Goal: Check status: Check status

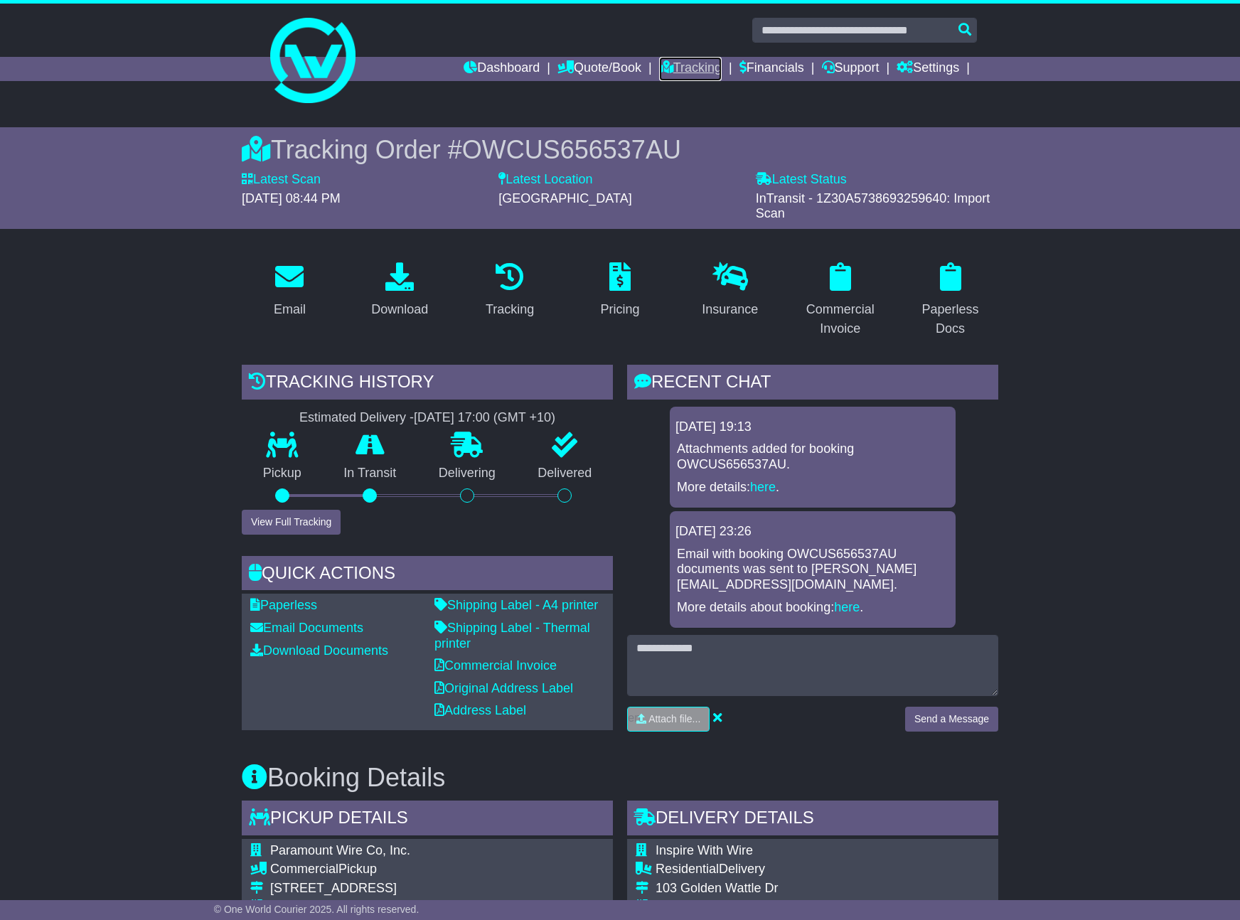
click at [689, 67] on link "Tracking" at bounding box center [690, 69] width 63 height 24
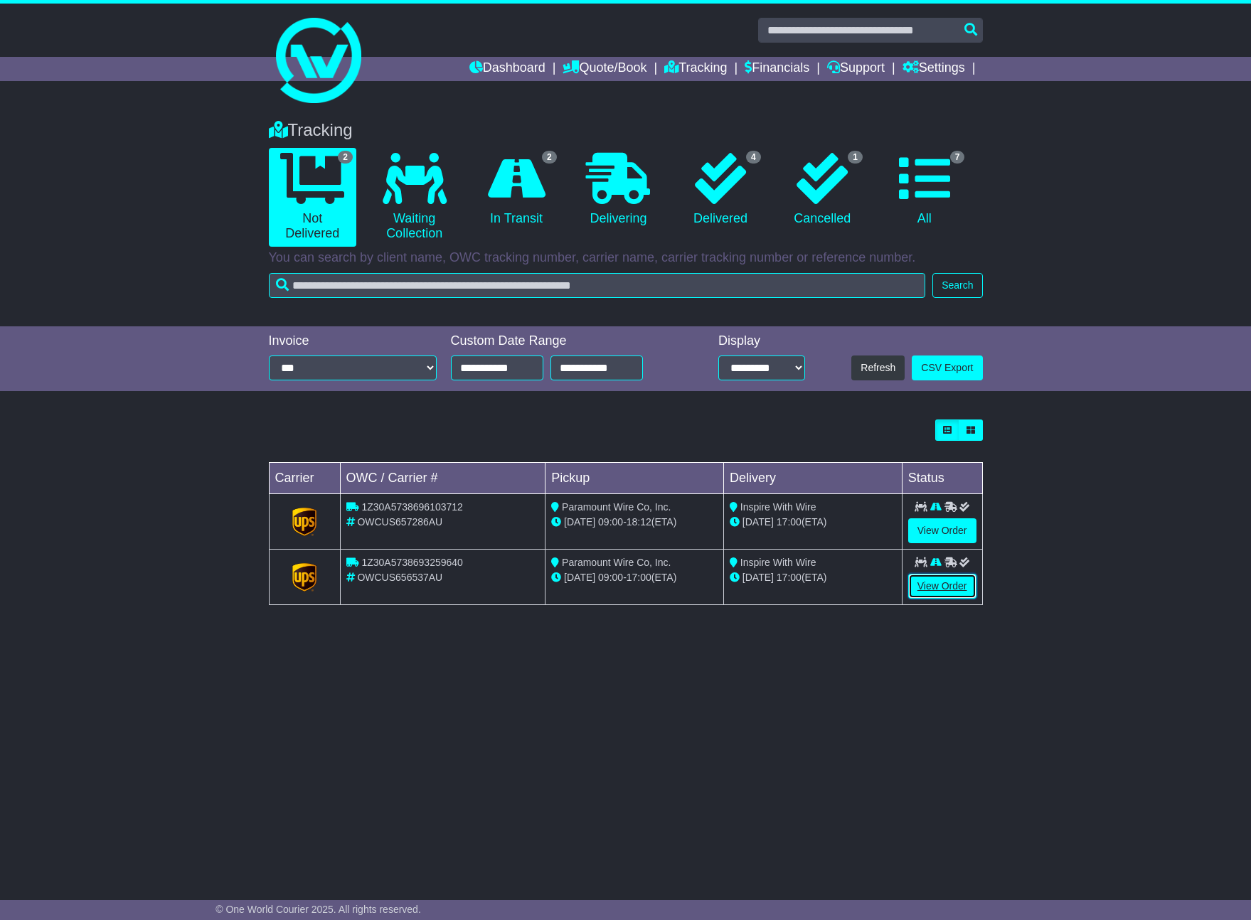
click at [939, 583] on link "View Order" at bounding box center [942, 586] width 68 height 25
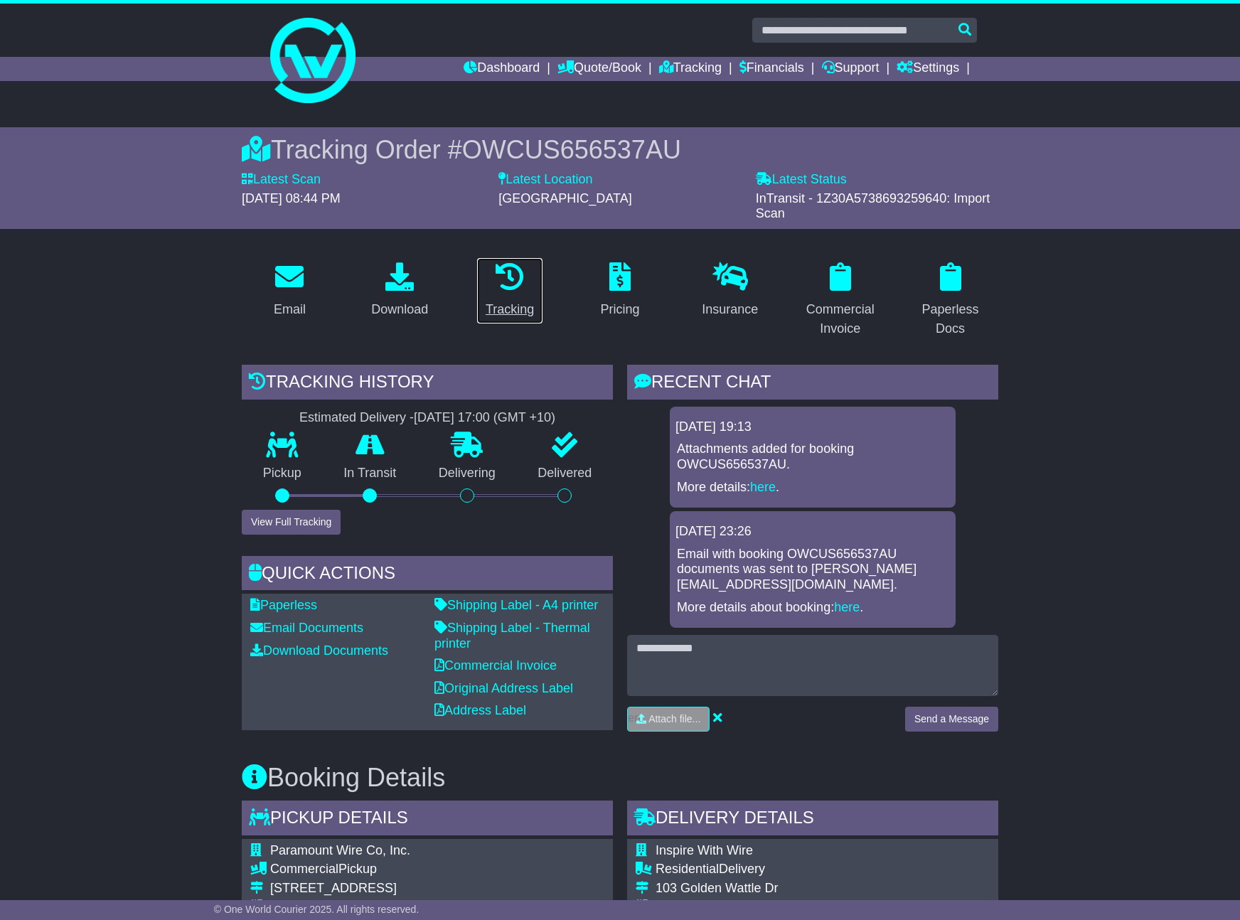
click at [499, 305] on div "Tracking" at bounding box center [510, 309] width 48 height 19
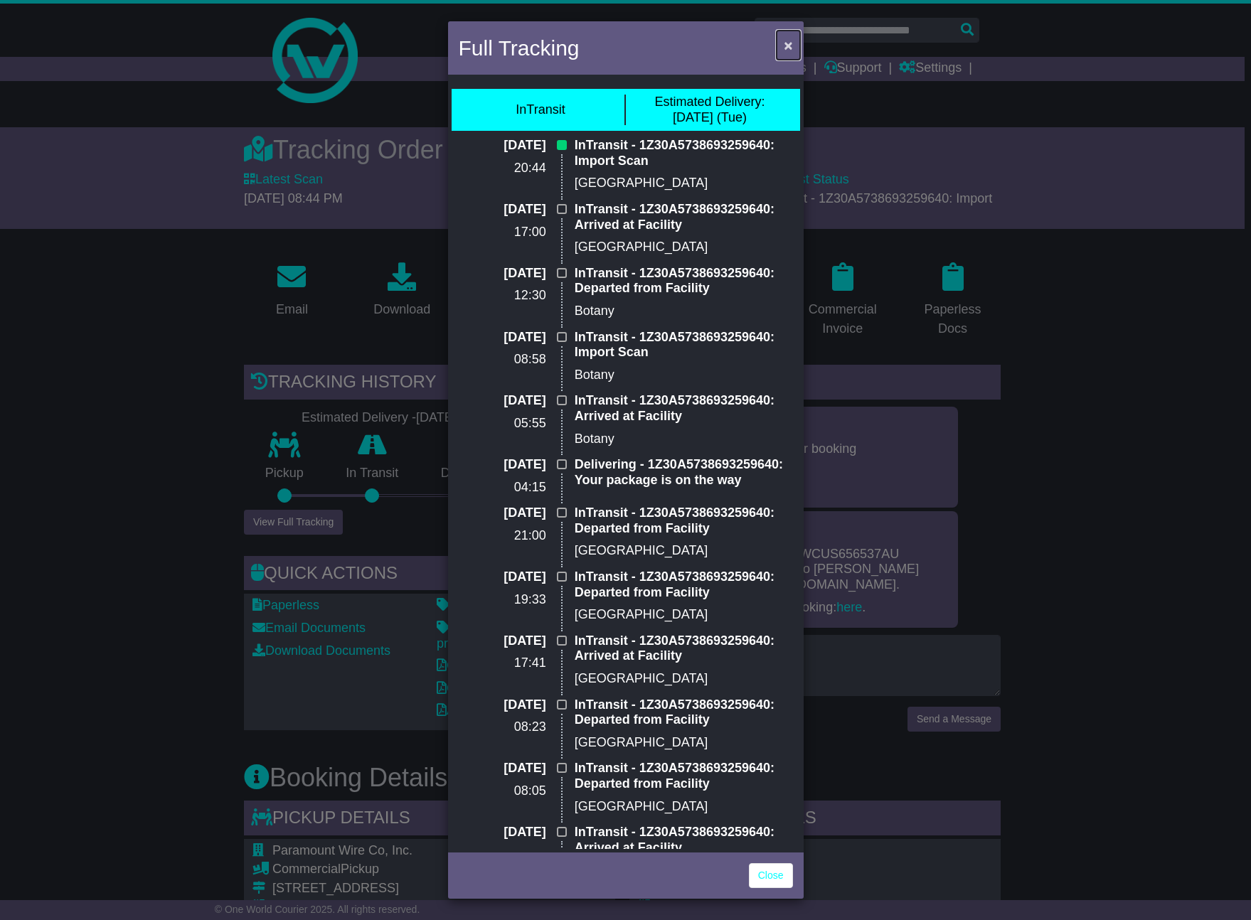
click at [787, 46] on span "×" at bounding box center [788, 45] width 9 height 16
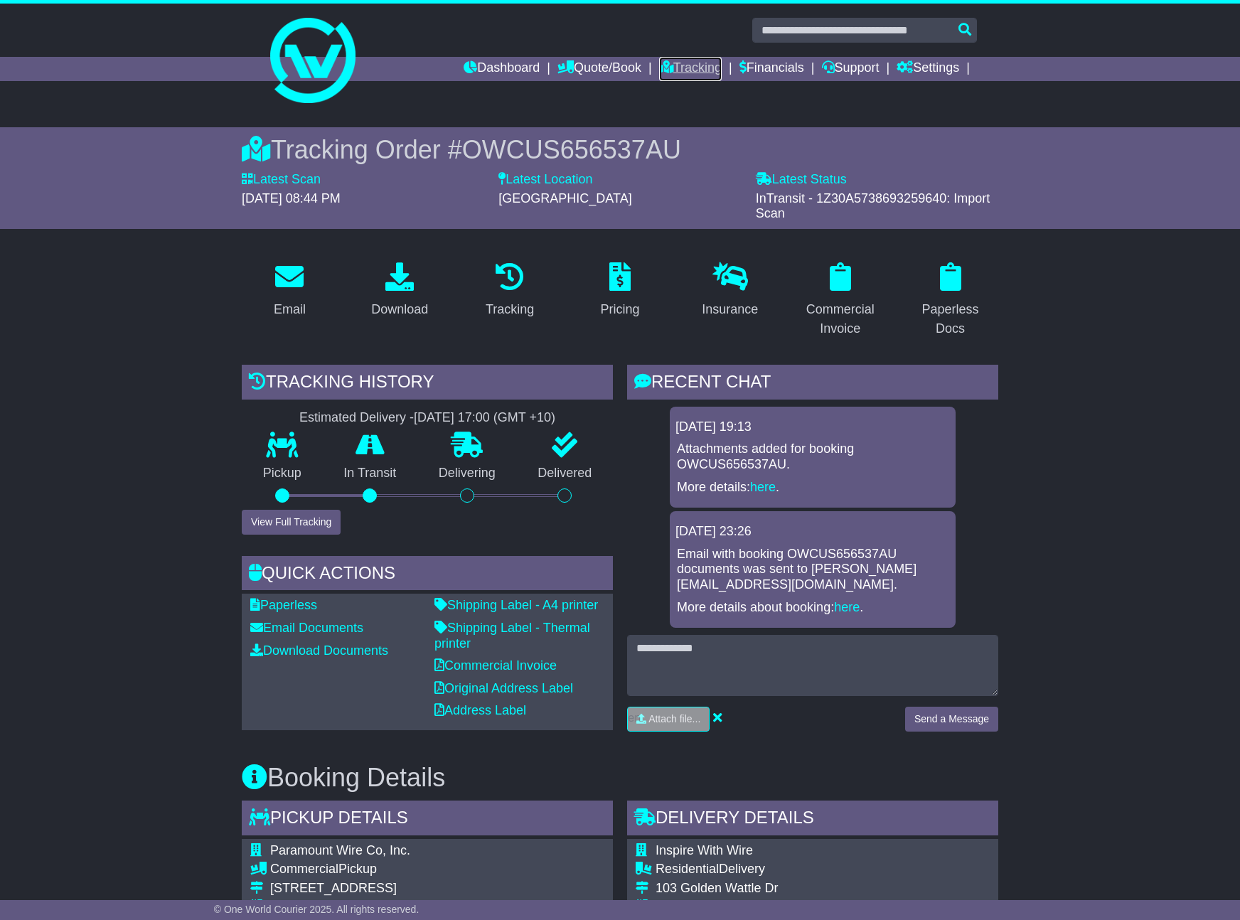
click at [699, 68] on link "Tracking" at bounding box center [690, 69] width 63 height 24
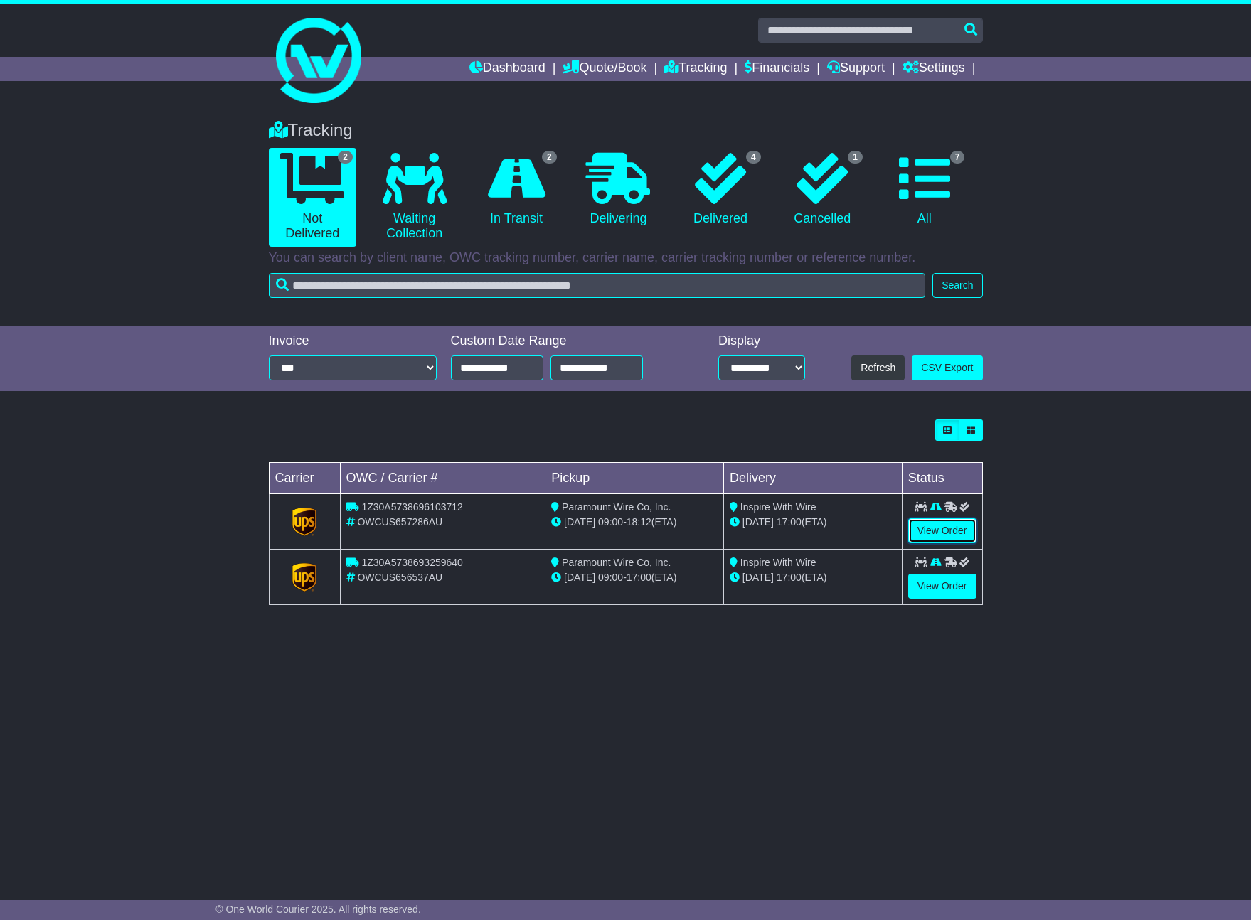
click at [927, 528] on link "View Order" at bounding box center [942, 530] width 68 height 25
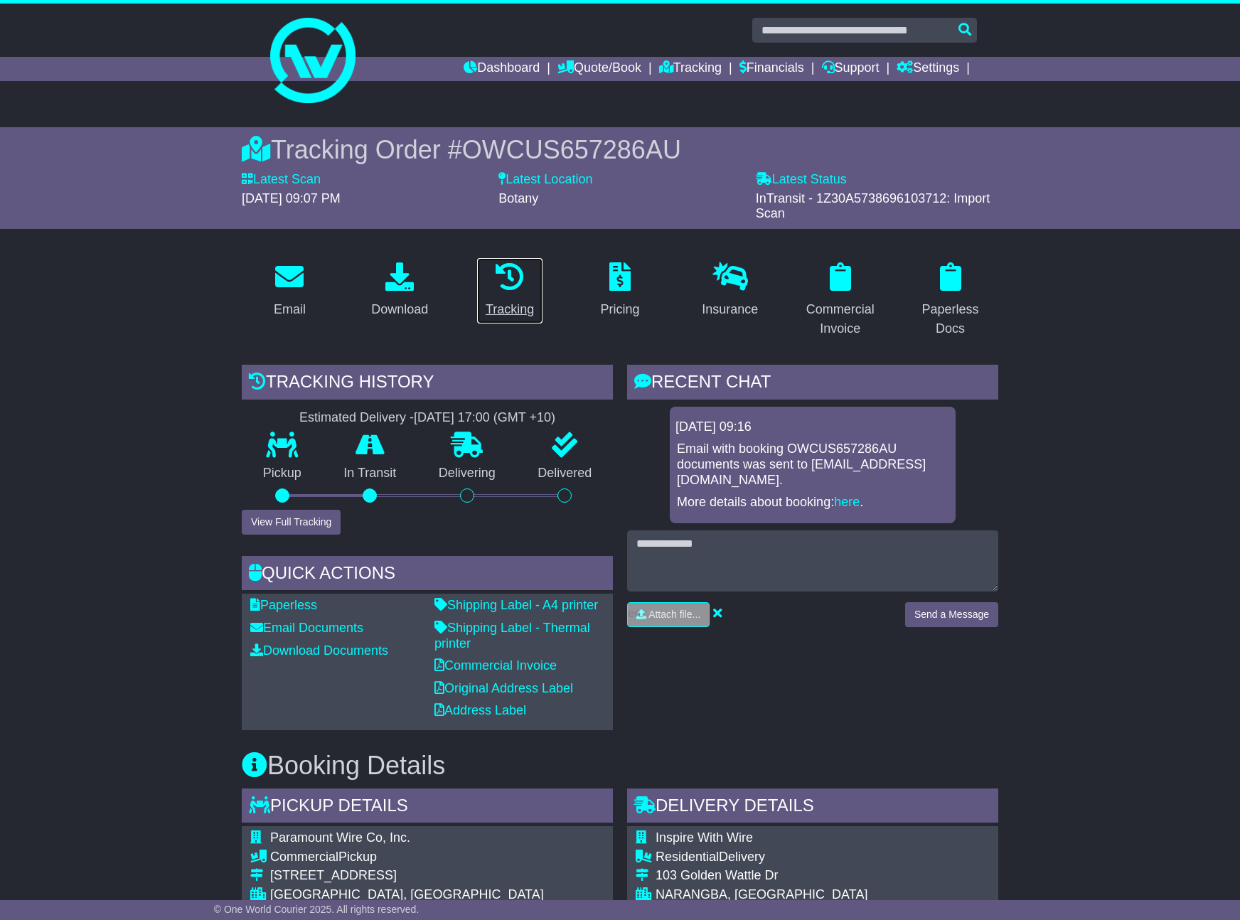
click at [510, 312] on div "Tracking" at bounding box center [510, 309] width 48 height 19
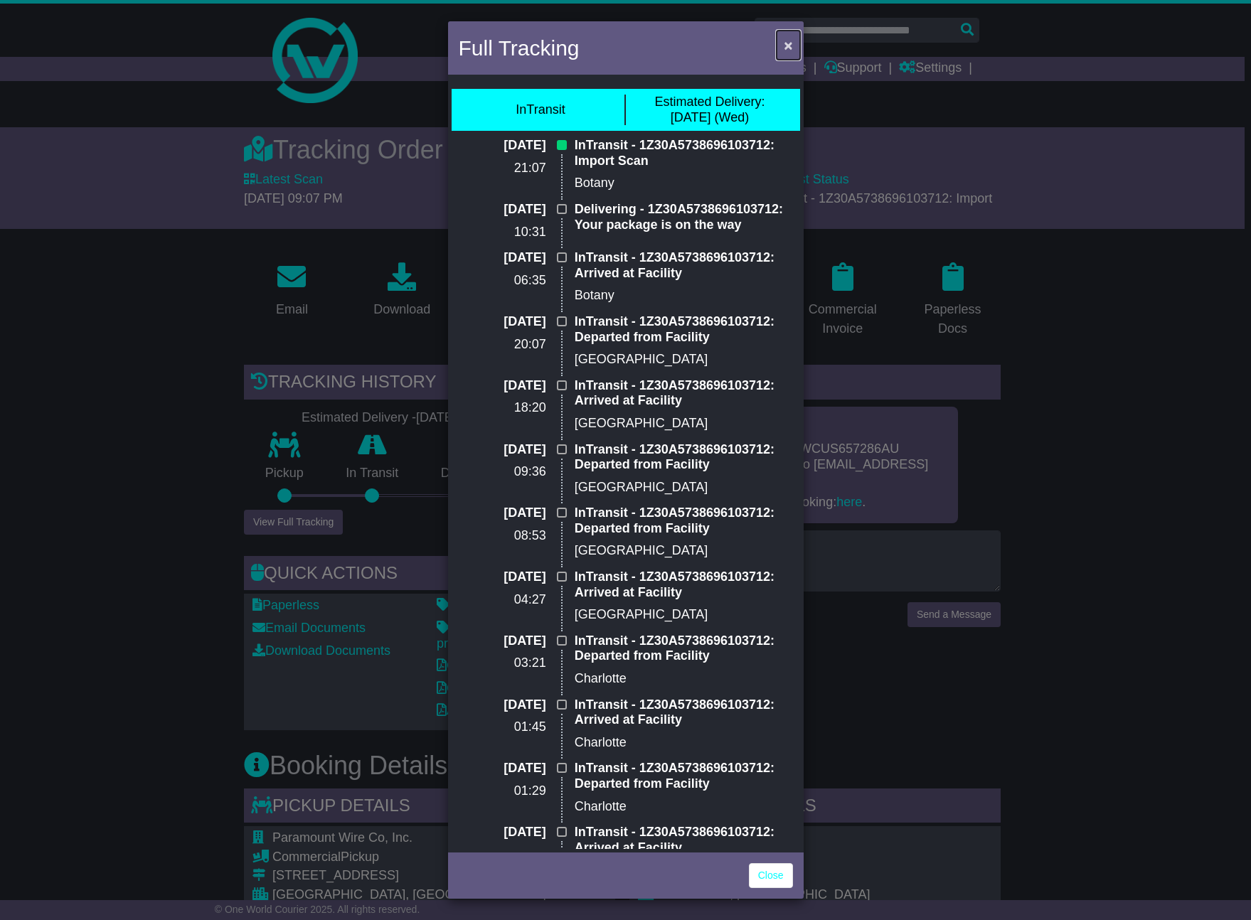
click at [784, 46] on span "×" at bounding box center [788, 45] width 9 height 16
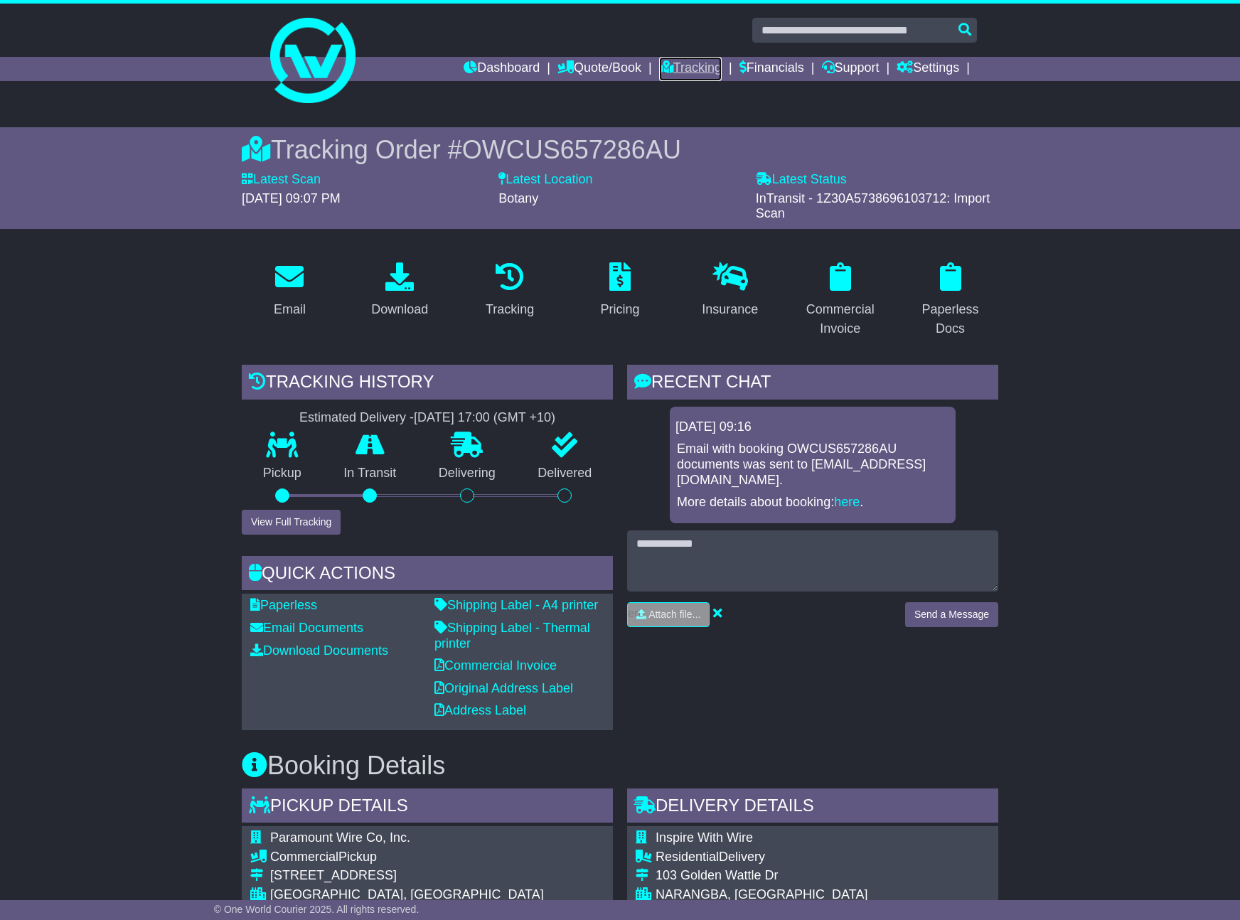
click at [692, 67] on link "Tracking" at bounding box center [690, 69] width 63 height 24
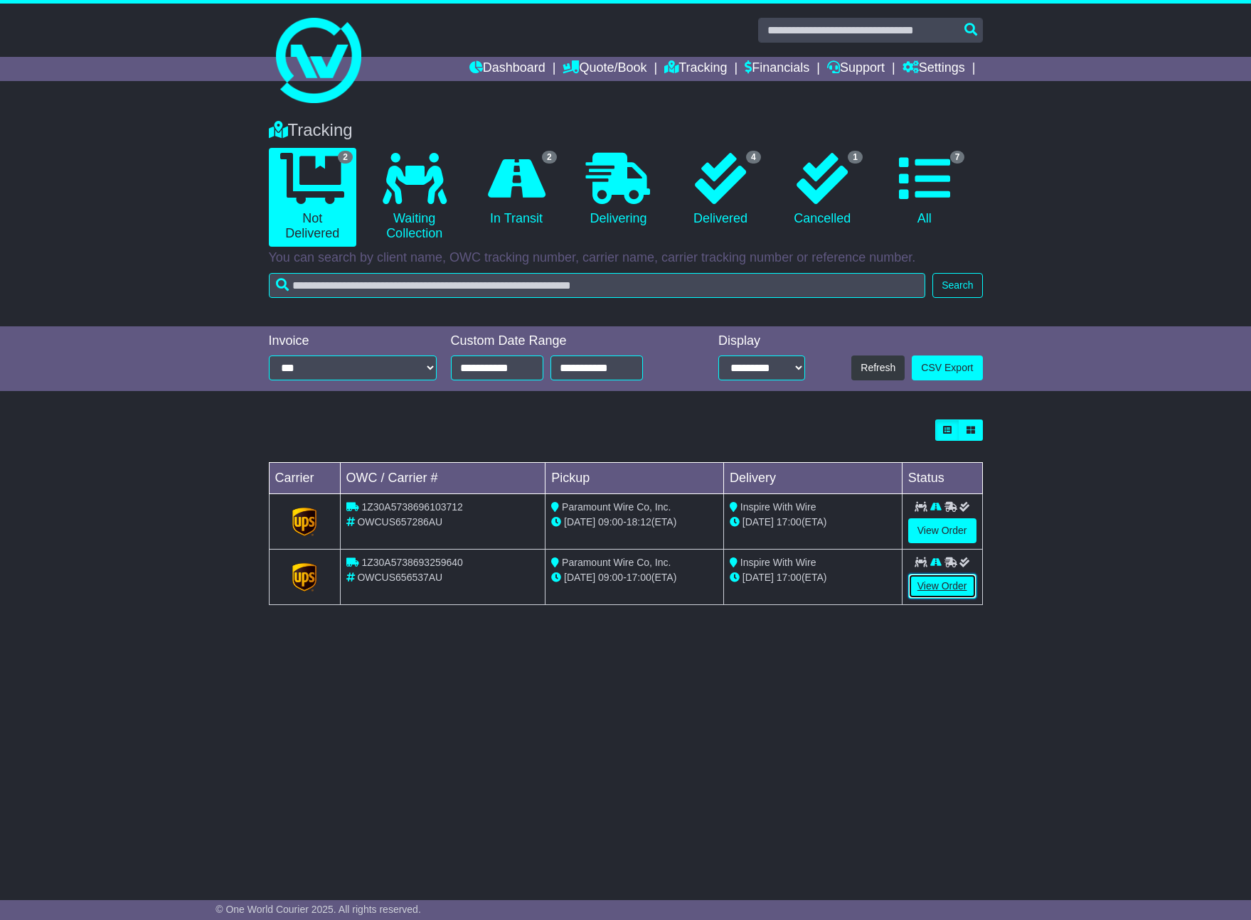
click at [934, 587] on link "View Order" at bounding box center [942, 586] width 68 height 25
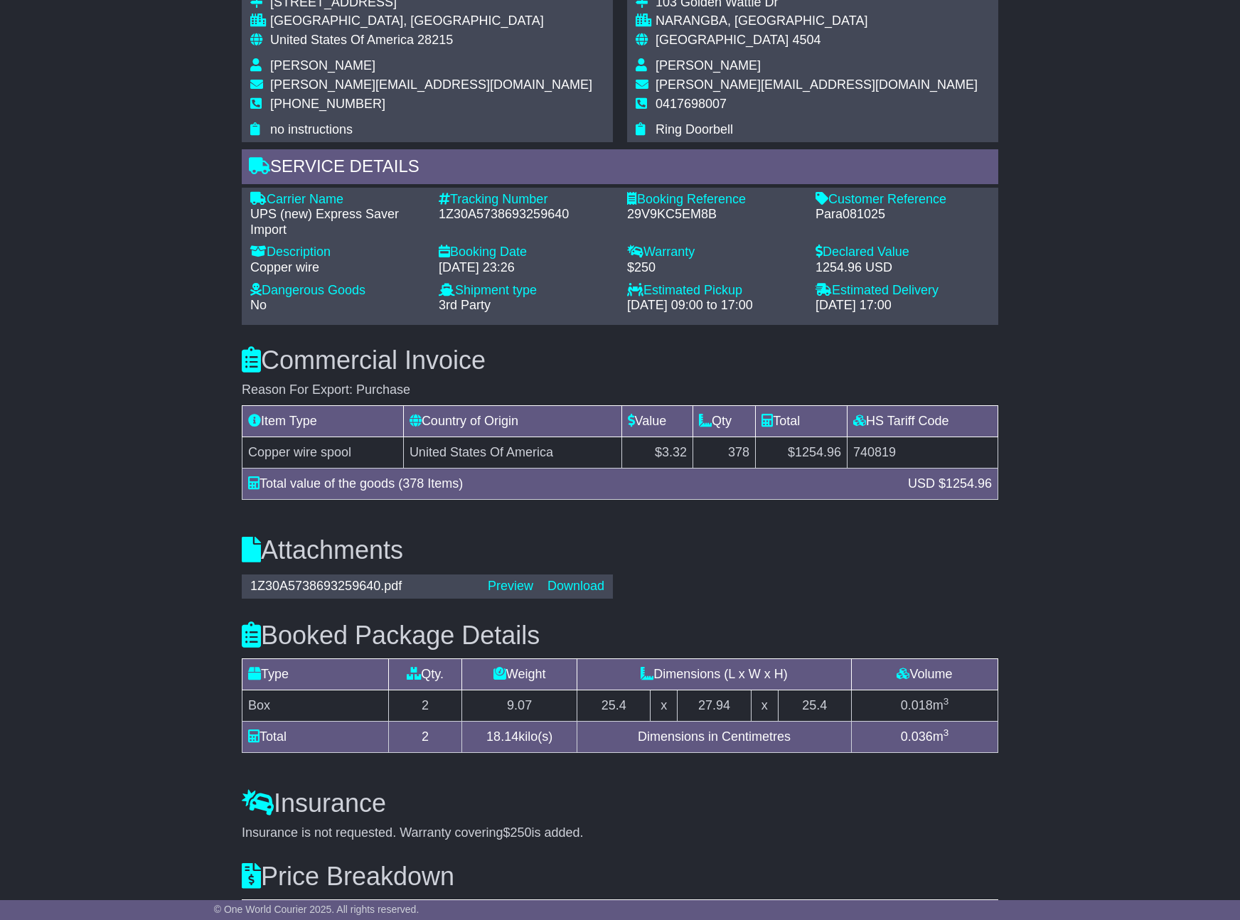
scroll to position [895, 0]
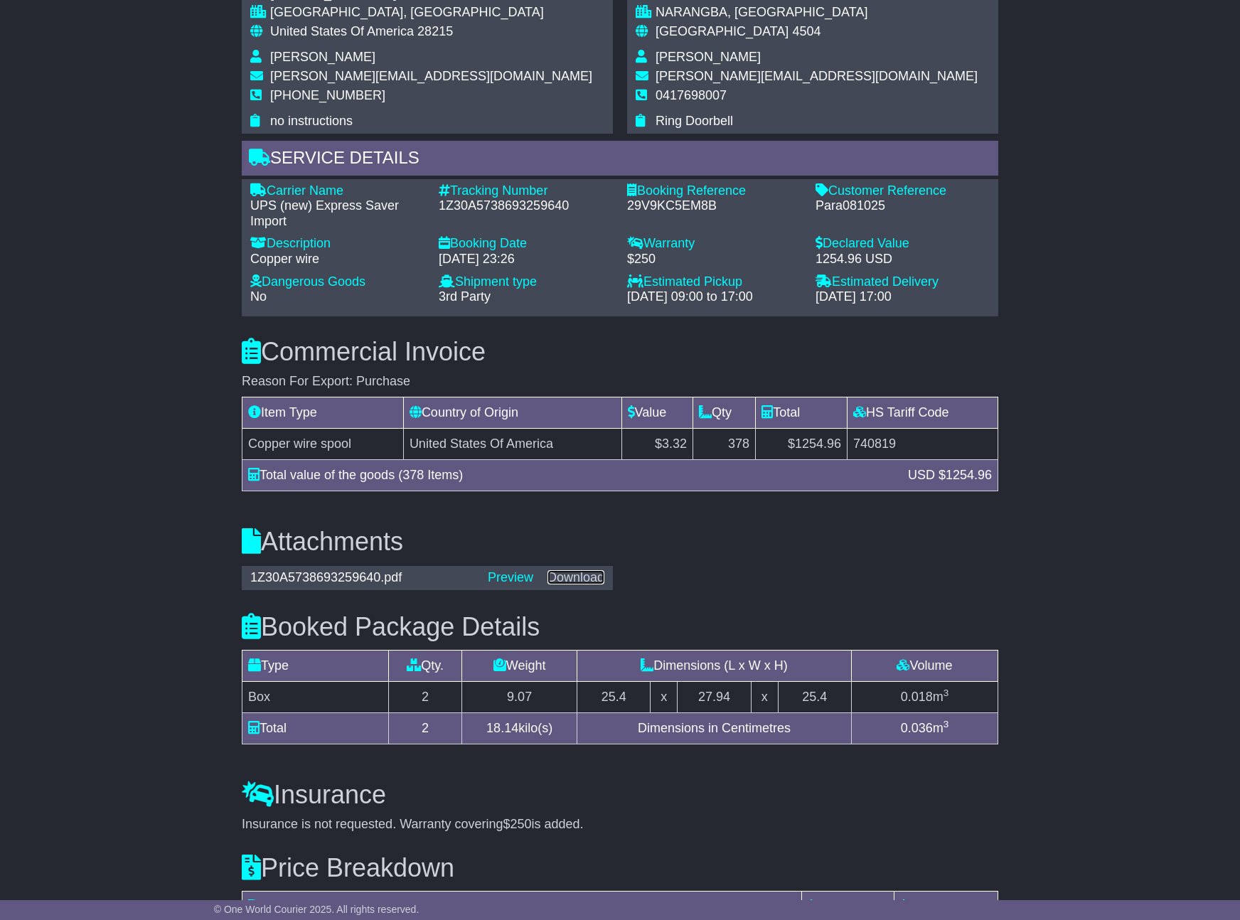
click at [589, 570] on link "Download" at bounding box center [576, 577] width 57 height 14
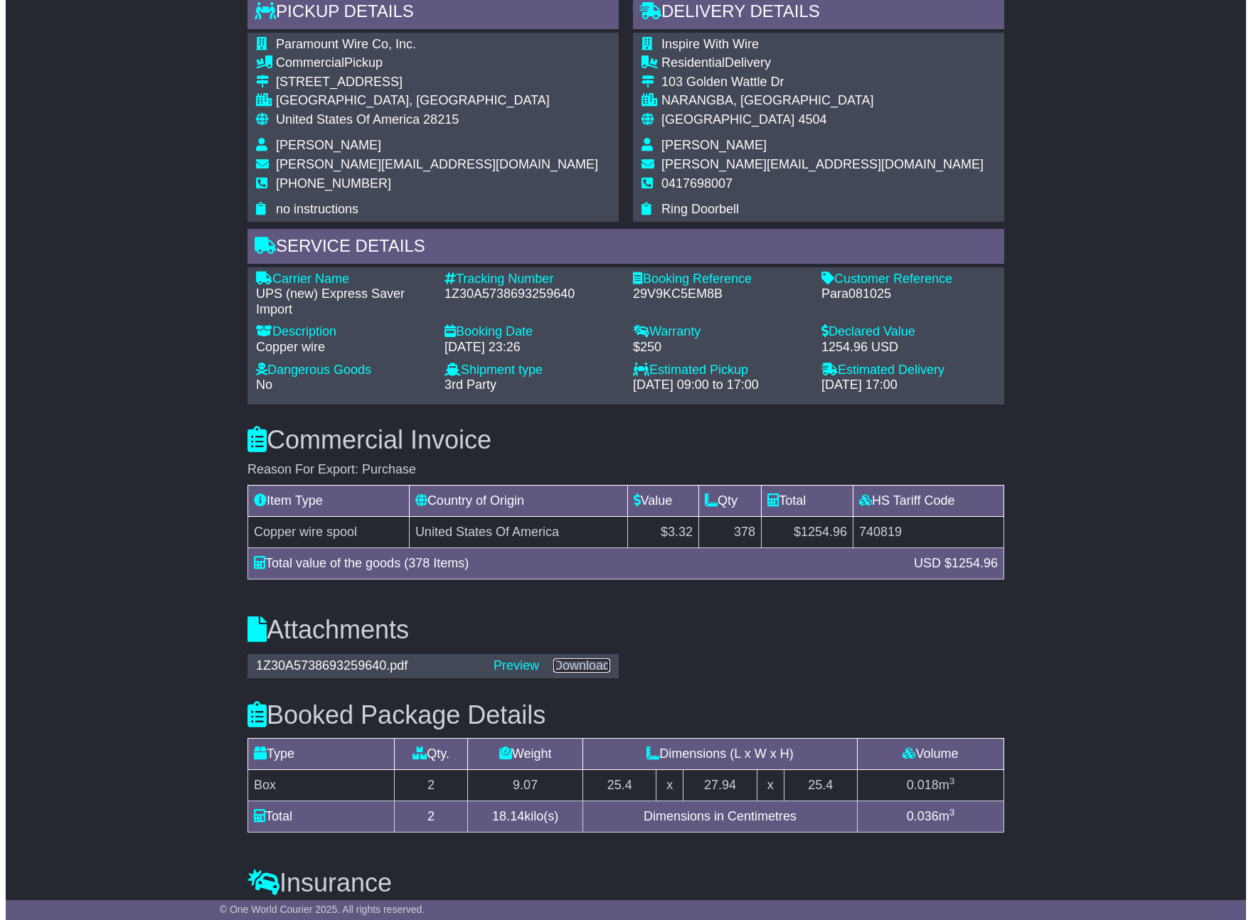
scroll to position [718, 0]
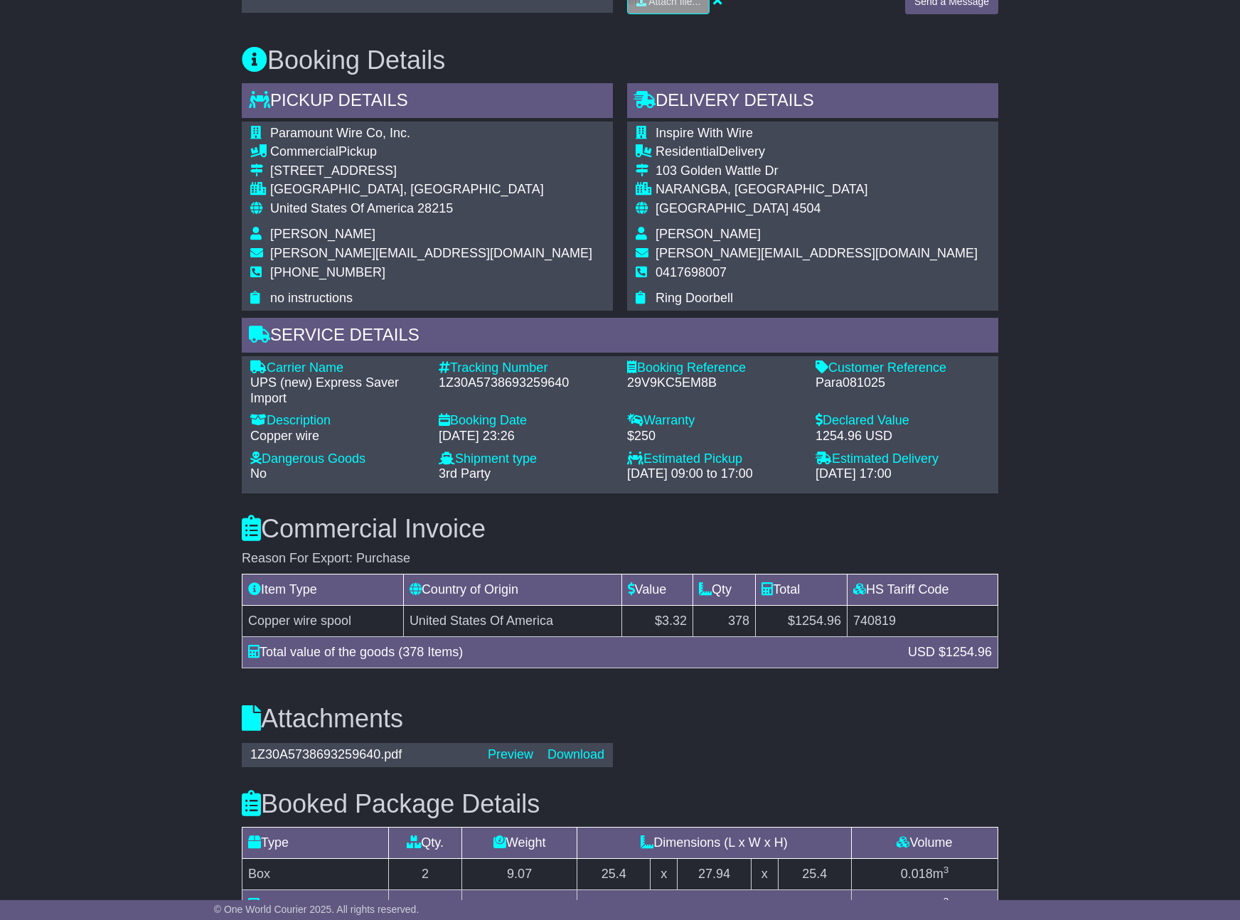
click at [521, 375] on div "1Z30A5738693259640" at bounding box center [526, 383] width 174 height 16
copy div "1Z30A5738693259640"
click at [524, 747] on link "Preview" at bounding box center [511, 754] width 46 height 14
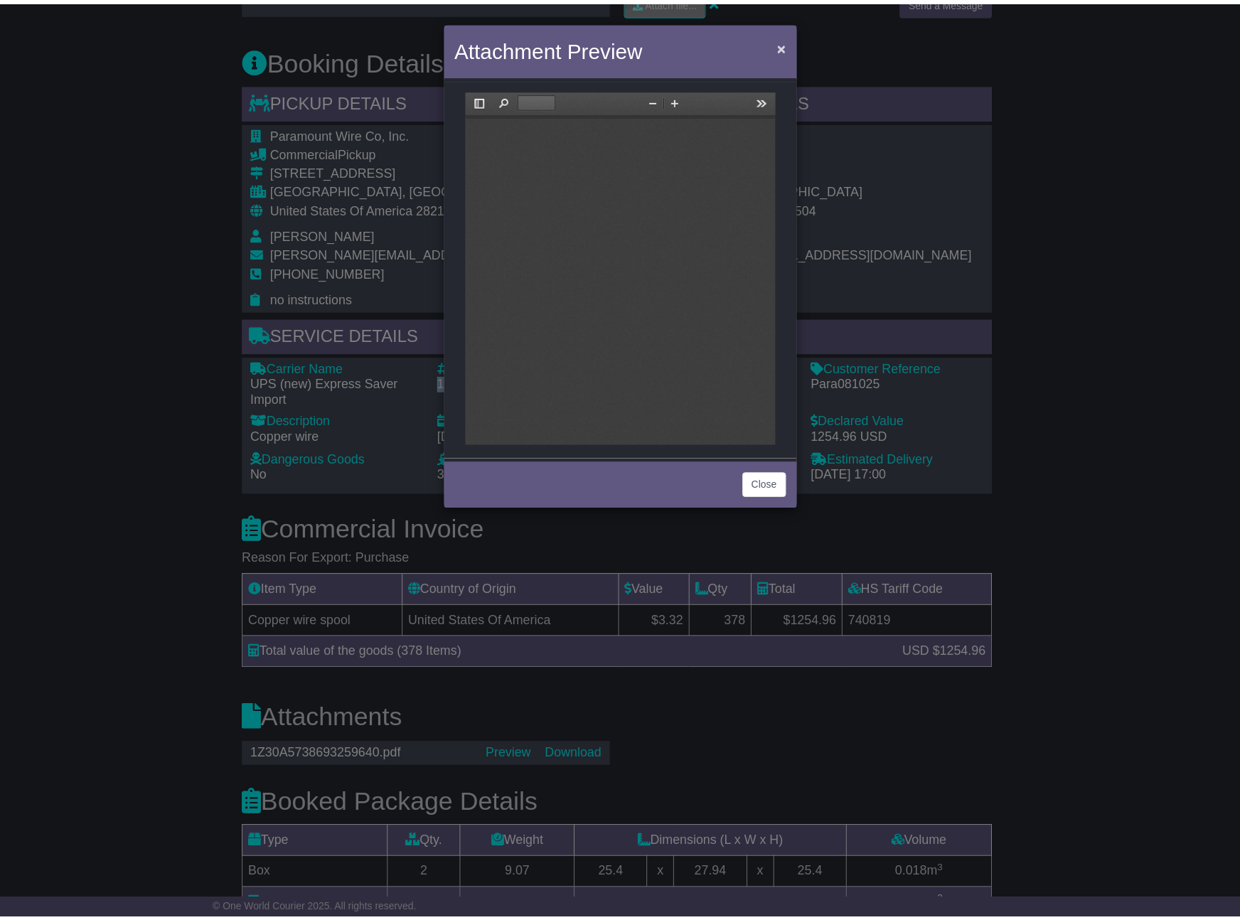
scroll to position [0, 0]
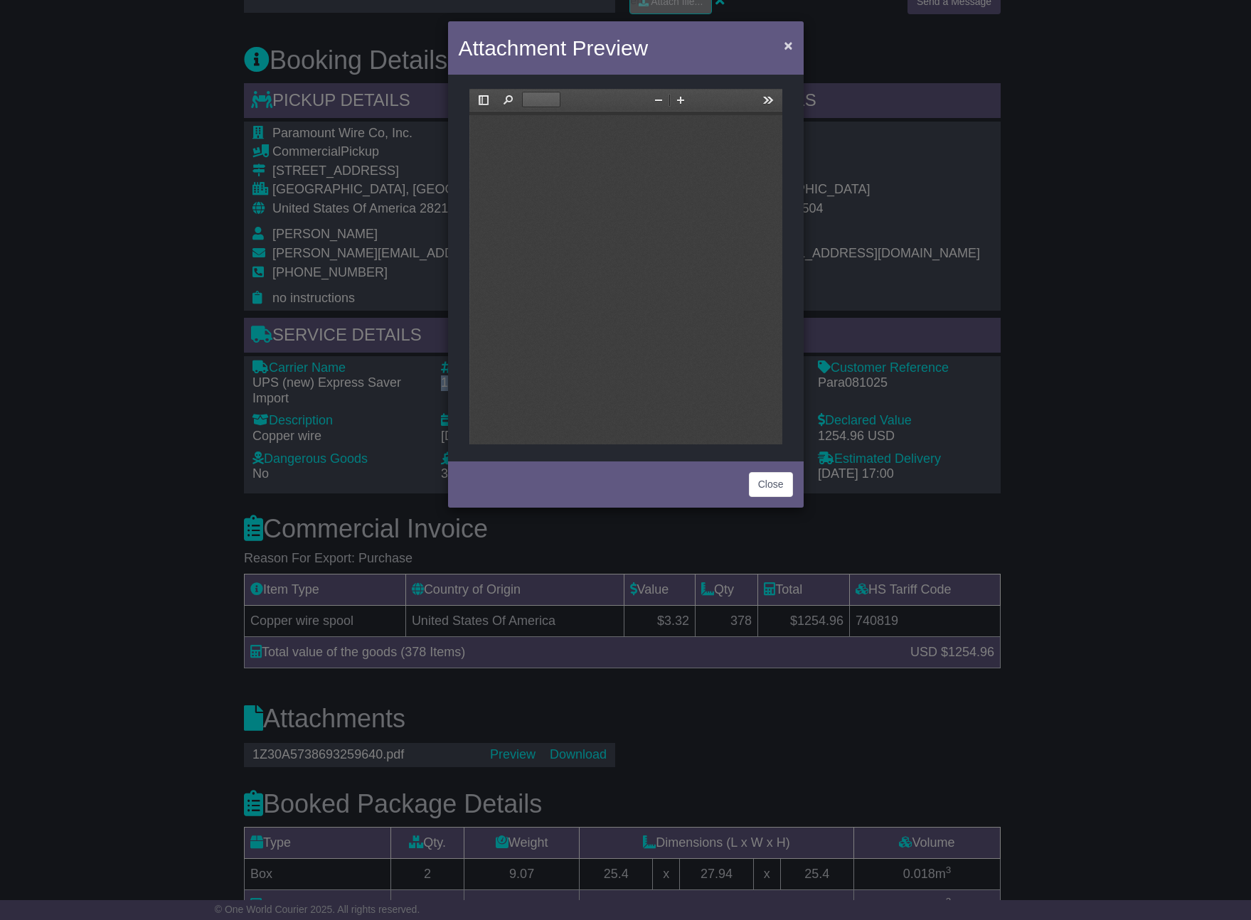
type input "*"
click at [785, 45] on span "×" at bounding box center [788, 45] width 9 height 16
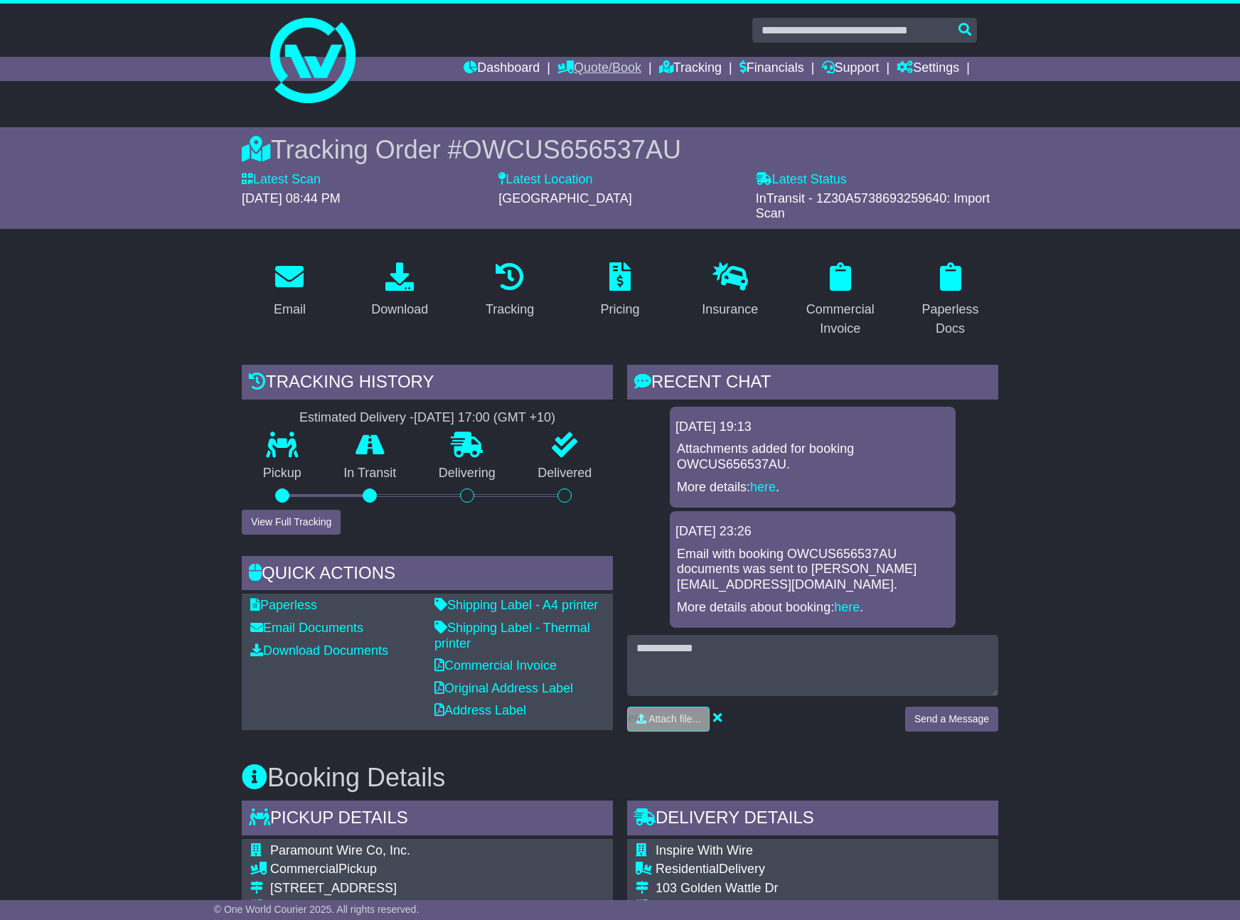
scroll to position [9, 0]
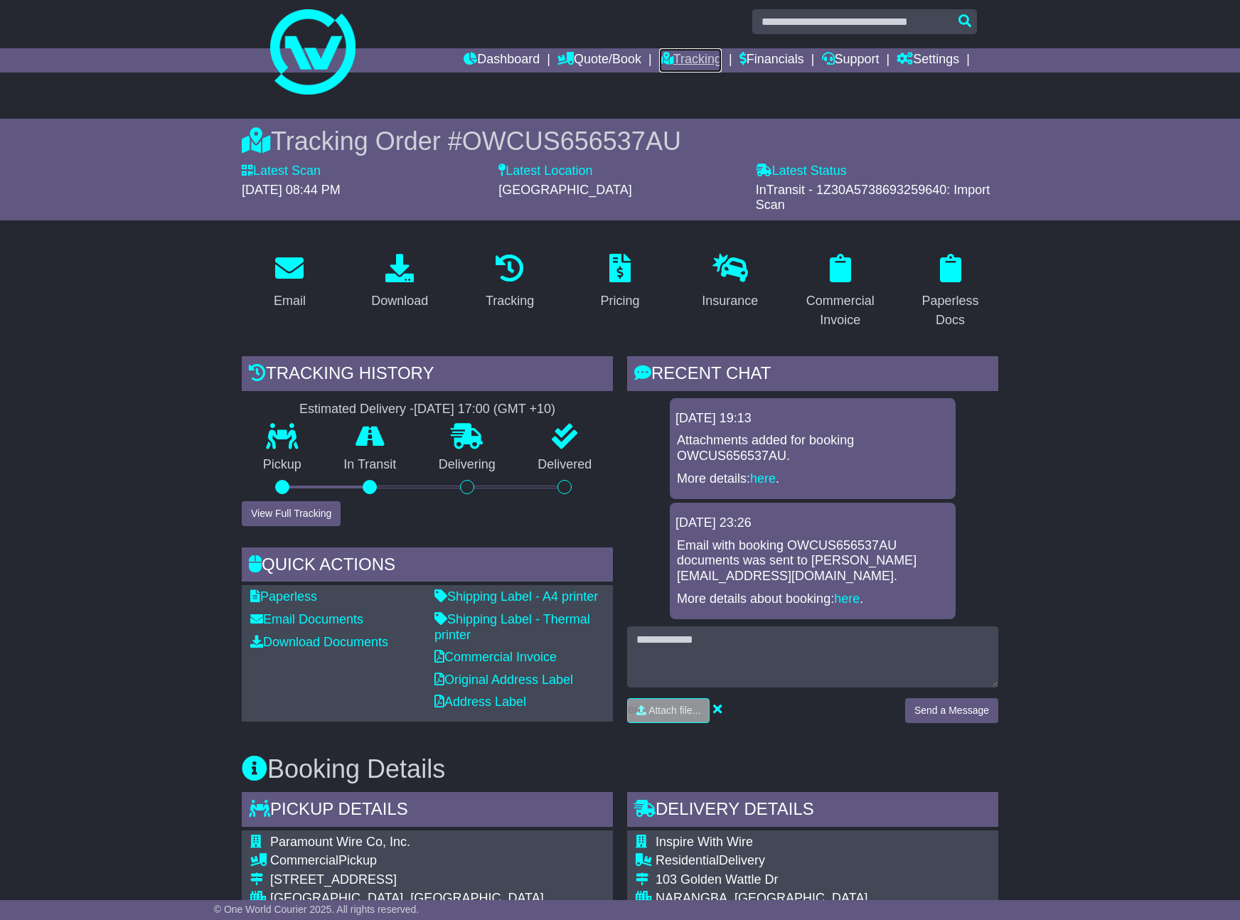
click at [666, 60] on link "Tracking" at bounding box center [690, 60] width 63 height 24
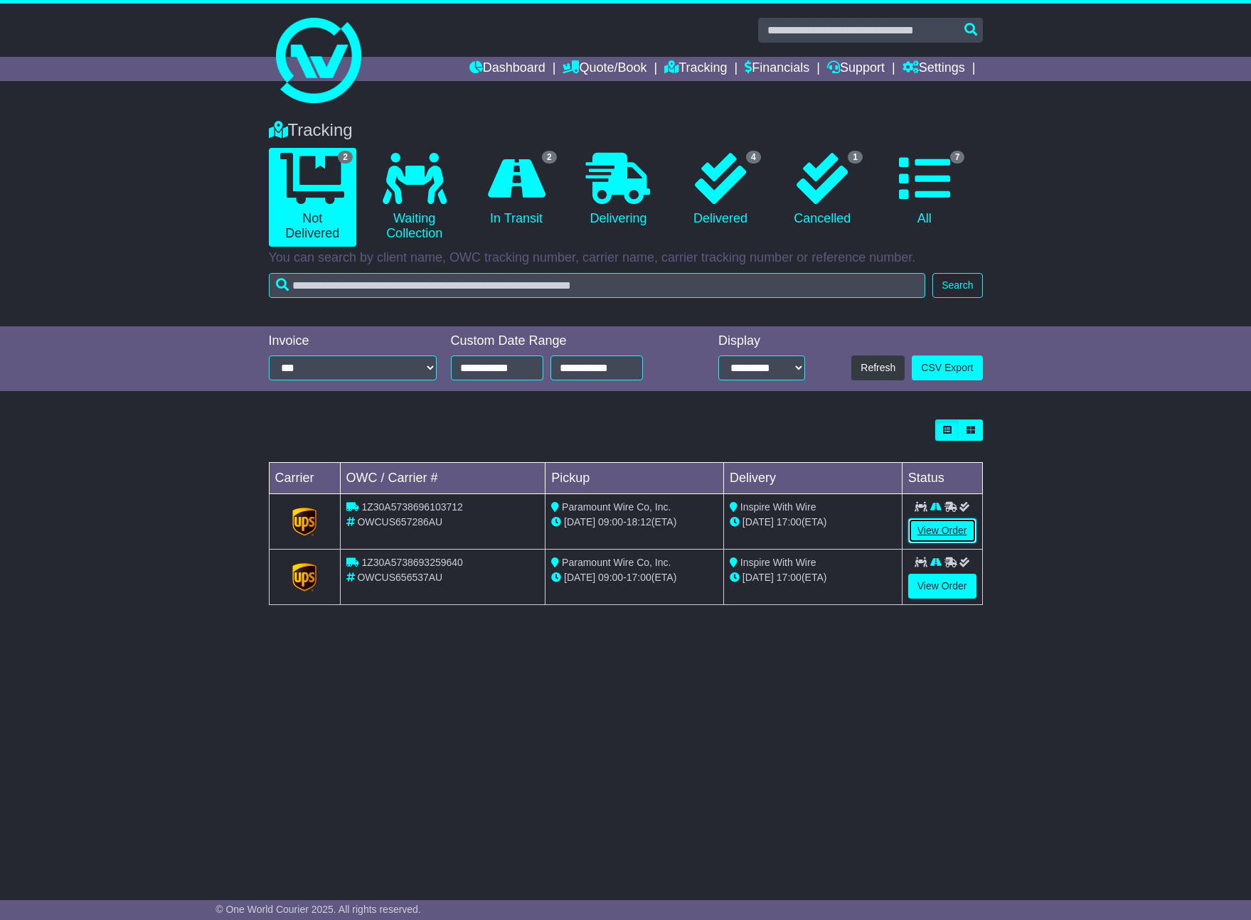
click at [937, 528] on link "View Order" at bounding box center [942, 530] width 68 height 25
